Goal: Find specific page/section: Find specific page/section

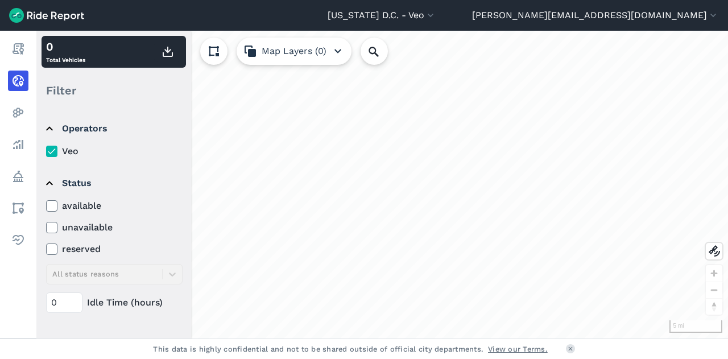
click at [48, 210] on icon at bounding box center [52, 205] width 10 height 11
click at [46, 206] on input "available" at bounding box center [46, 202] width 0 height 7
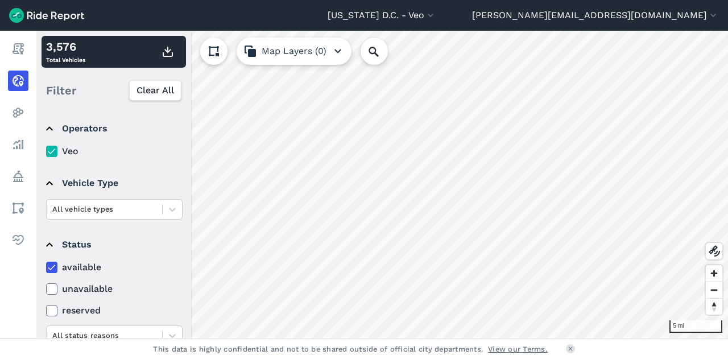
click at [162, 246] on summary "Status" at bounding box center [113, 245] width 135 height 32
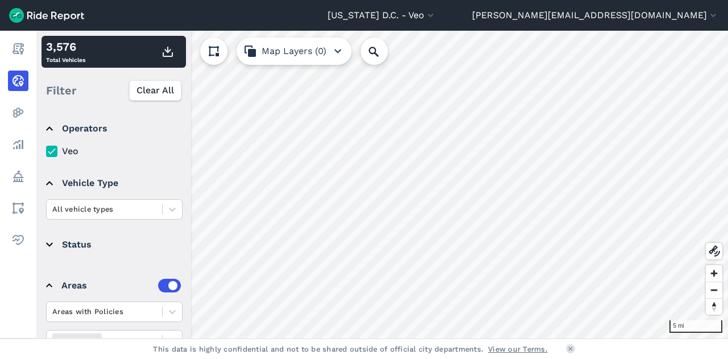
scroll to position [52, 0]
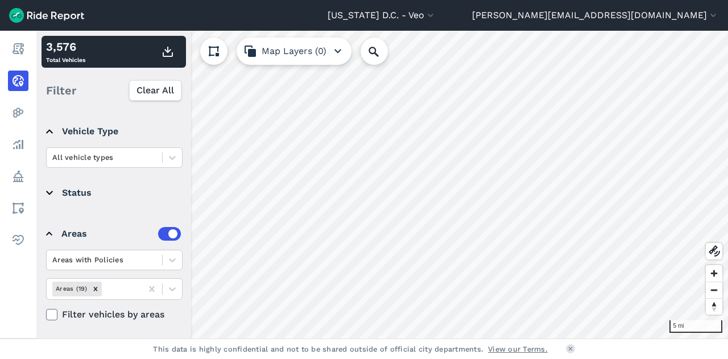
click at [47, 310] on icon at bounding box center [52, 314] width 10 height 11
click at [46, 310] on input "Filter vehicles by areas" at bounding box center [46, 311] width 0 height 7
click at [51, 313] on icon at bounding box center [52, 314] width 10 height 11
click at [46, 313] on input "Filter vehicles by areas" at bounding box center [46, 311] width 0 height 7
click at [56, 313] on icon at bounding box center [52, 314] width 10 height 11
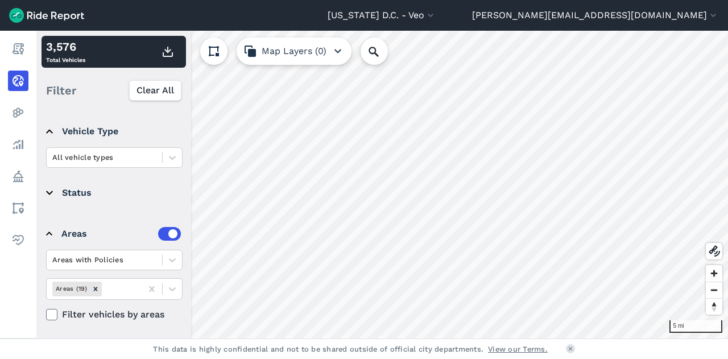
click at [46, 313] on input "Filter vehicles by areas" at bounding box center [46, 311] width 0 height 7
click at [56, 313] on icon at bounding box center [52, 314] width 10 height 11
click at [46, 313] on input "Filter vehicles by areas" at bounding box center [46, 311] width 0 height 7
click at [56, 313] on icon at bounding box center [52, 314] width 10 height 11
click at [46, 313] on input "Filter vehicles by areas" at bounding box center [46, 311] width 0 height 7
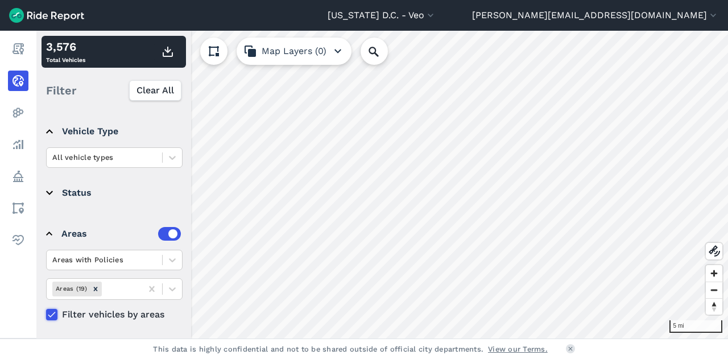
click at [56, 313] on icon at bounding box center [52, 314] width 10 height 11
click at [46, 313] on input "Filter vehicles by areas" at bounding box center [46, 311] width 0 height 7
click at [53, 189] on summary "Status" at bounding box center [113, 193] width 135 height 32
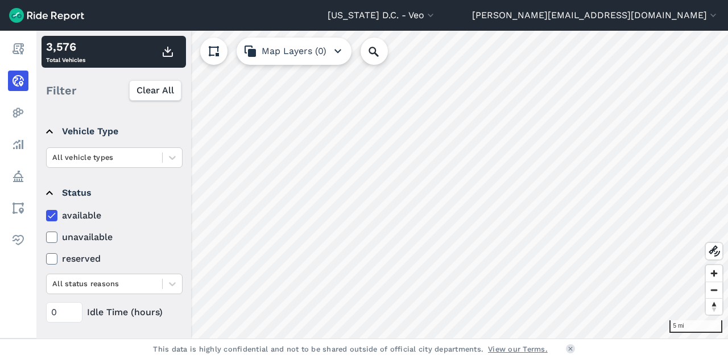
scroll to position [162, 0]
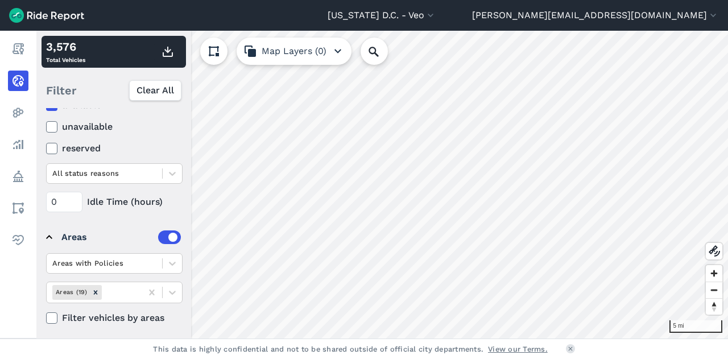
click at [53, 315] on use at bounding box center [51, 318] width 7 height 6
click at [46, 314] on input "Filter vehicles by areas" at bounding box center [46, 314] width 0 height 7
